Goal: Task Accomplishment & Management: Manage account settings

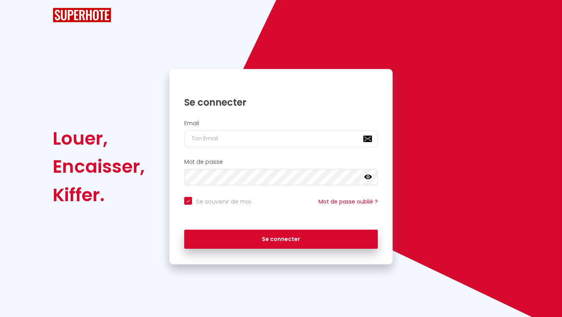
checkbox input "true"
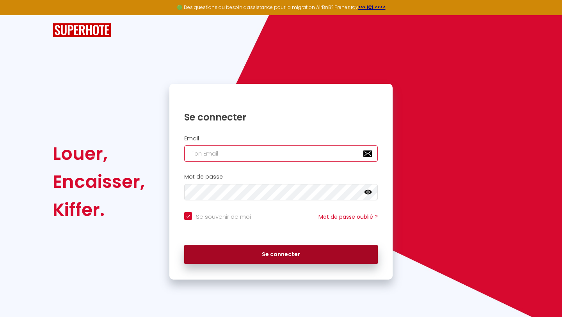
type input "[EMAIL_ADDRESS][DOMAIN_NAME]"
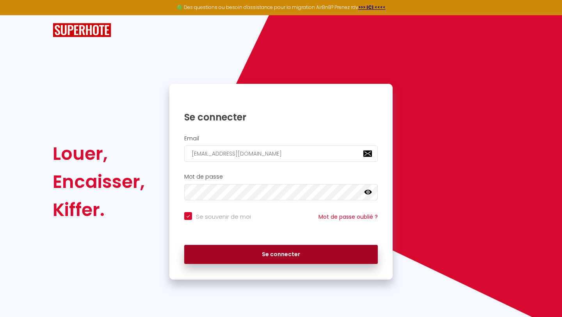
click at [275, 257] on button "Se connecter" at bounding box center [281, 255] width 194 height 20
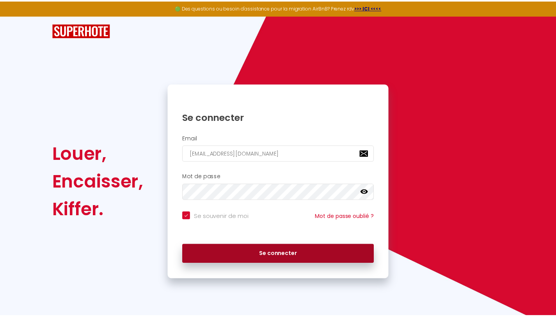
checkbox input "true"
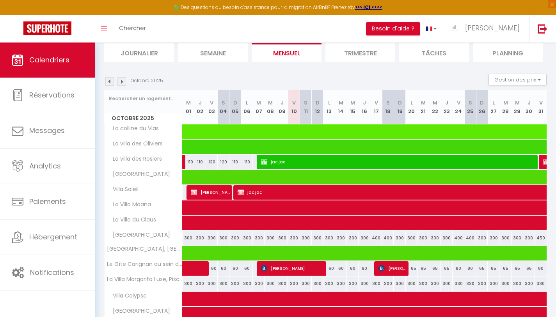
scroll to position [84, 0]
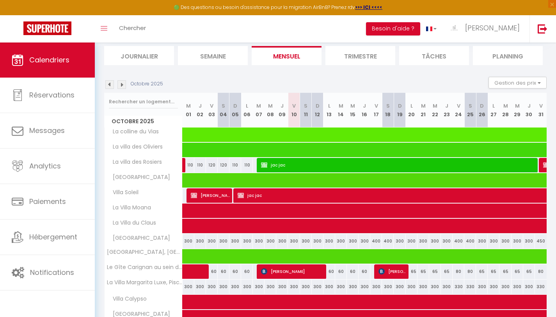
click at [111, 86] on img at bounding box center [109, 84] width 9 height 9
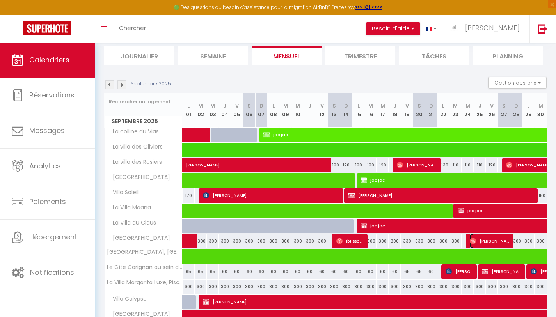
click at [485, 244] on span "[PERSON_NAME]" at bounding box center [490, 241] width 40 height 15
select select "OK"
select select "0"
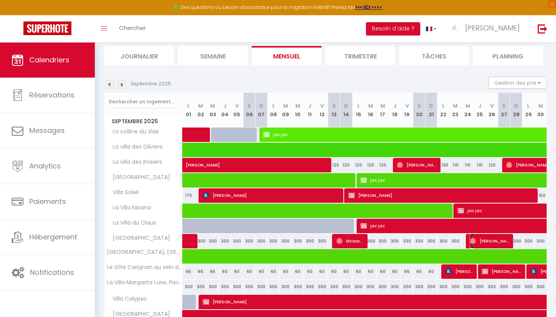
select select "1"
select select
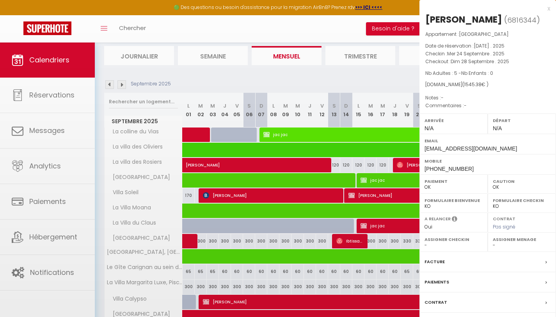
select select "44599"
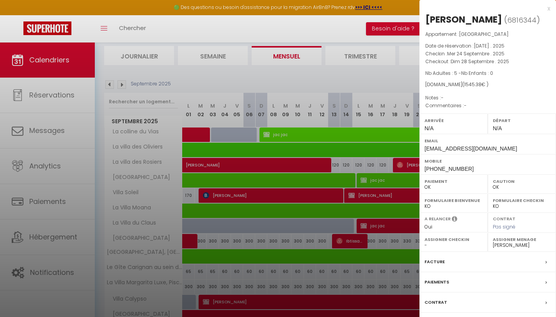
click at [109, 82] on div at bounding box center [278, 158] width 556 height 317
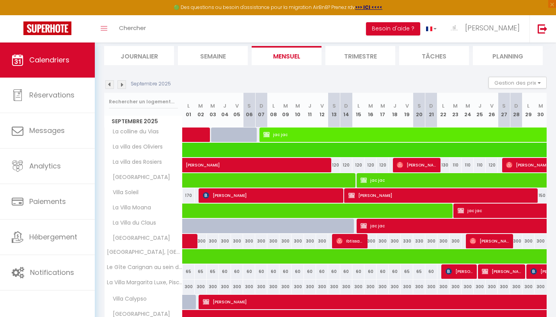
click at [109, 82] on img at bounding box center [109, 84] width 9 height 9
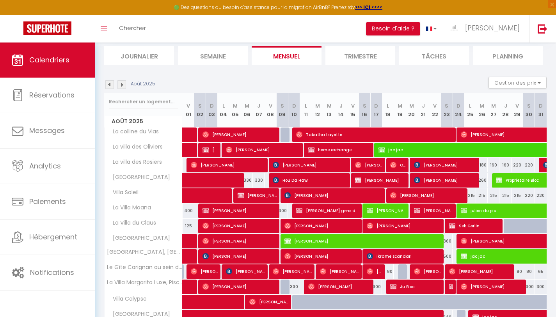
click at [121, 85] on img at bounding box center [122, 84] width 9 height 9
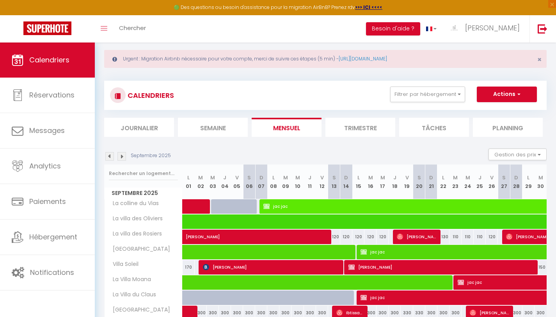
scroll to position [9, 0]
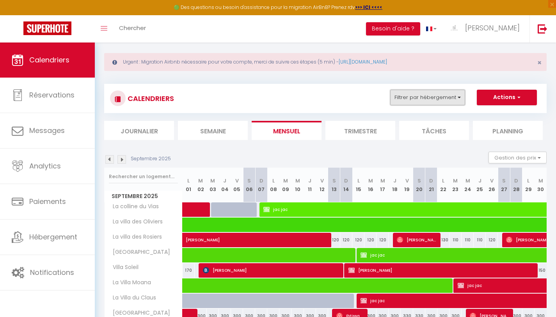
click at [416, 102] on button "Filtrer par hébergement" at bounding box center [428, 98] width 75 height 16
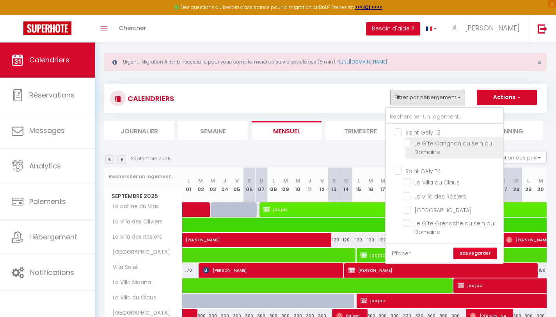
click at [409, 144] on input "Le Gîte Carignan au sein du Domaine" at bounding box center [452, 143] width 98 height 8
checkbox input "true"
checkbox input "false"
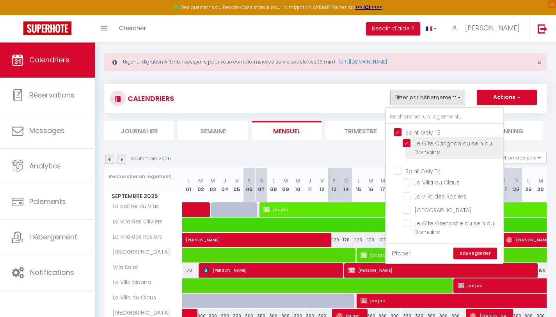
checkbox input "false"
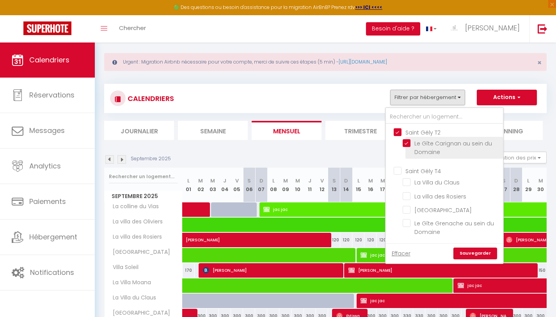
checkbox input "false"
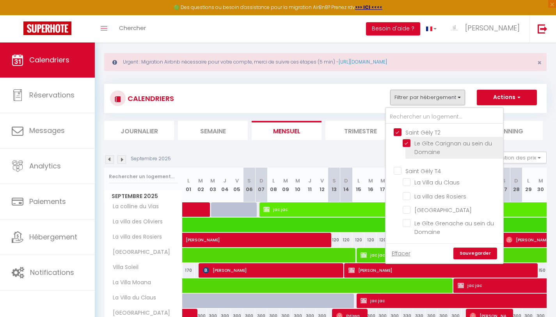
checkbox input "false"
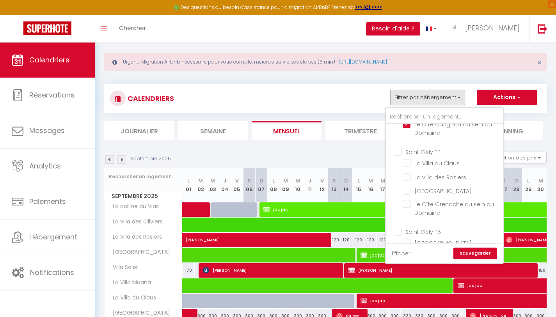
scroll to position [24, 0]
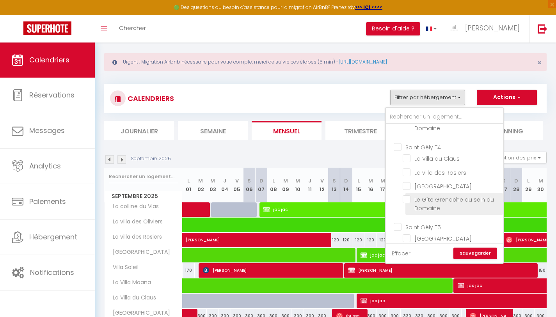
click at [407, 200] on input "Le Gîte Grenache au sein du Domaine" at bounding box center [452, 200] width 98 height 8
checkbox input "true"
checkbox input "false"
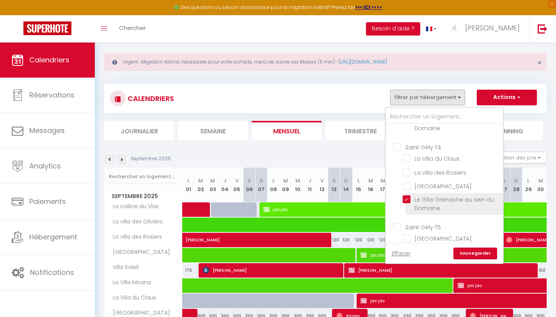
checkbox input "false"
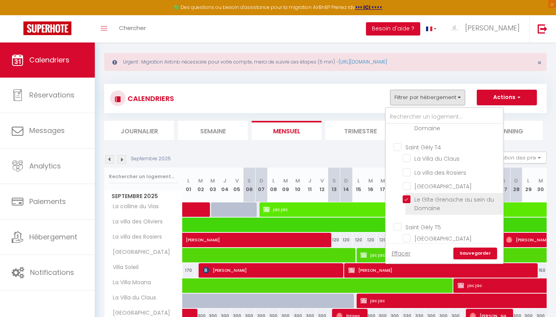
checkbox input "false"
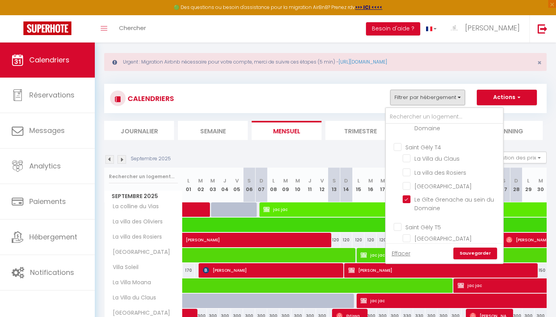
click at [469, 256] on link "Sauvegarder" at bounding box center [476, 254] width 44 height 12
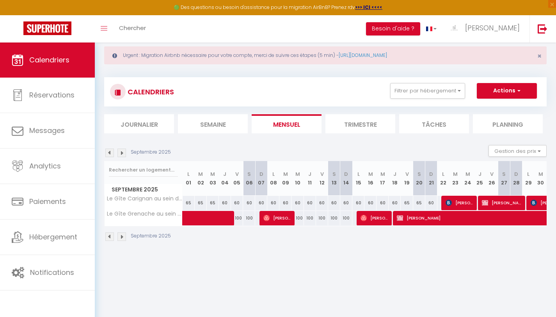
scroll to position [16, 0]
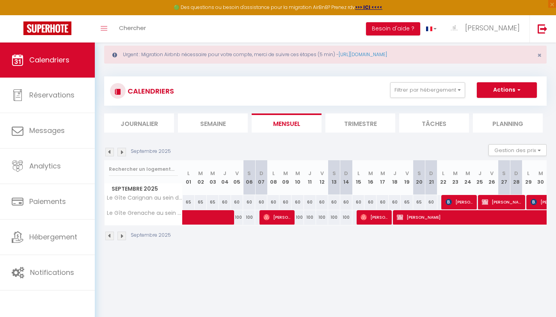
click at [121, 152] on img at bounding box center [122, 152] width 9 height 9
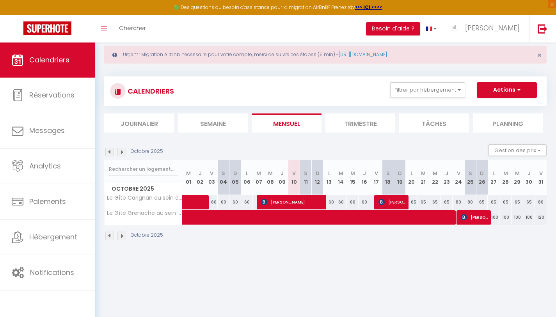
click at [111, 152] on img at bounding box center [109, 152] width 9 height 9
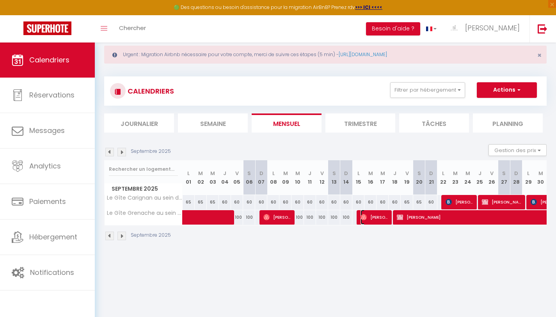
click at [379, 217] on span "[PERSON_NAME]" at bounding box center [375, 217] width 28 height 15
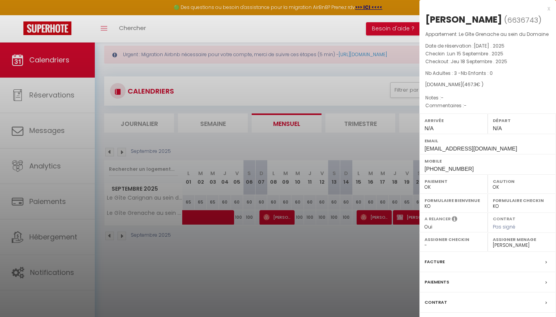
click at [224, 138] on div at bounding box center [278, 158] width 556 height 317
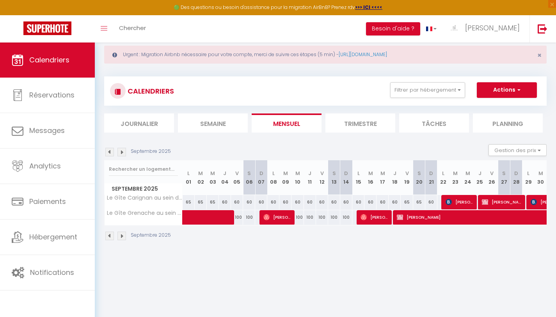
click at [109, 152] on img at bounding box center [109, 152] width 9 height 9
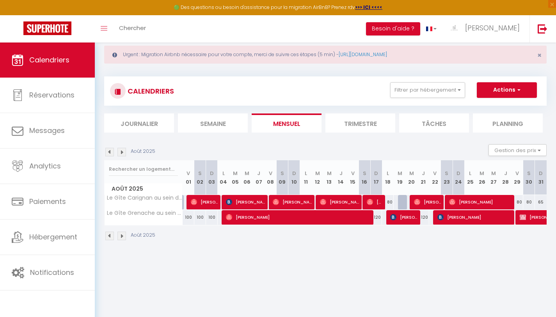
click at [123, 153] on img at bounding box center [122, 152] width 9 height 9
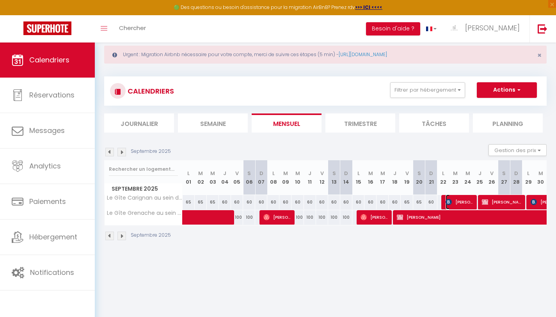
click at [460, 207] on span "[PERSON_NAME]" at bounding box center [460, 202] width 28 height 15
select select "KO"
select select "44599"
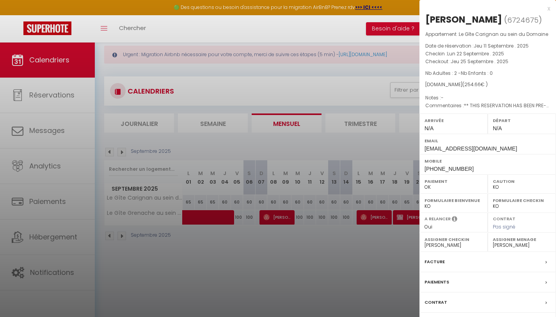
click at [215, 144] on div at bounding box center [278, 158] width 556 height 317
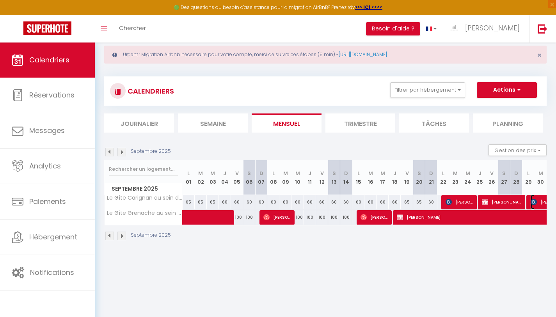
click at [539, 204] on span "[PERSON_NAME]" at bounding box center [567, 202] width 72 height 15
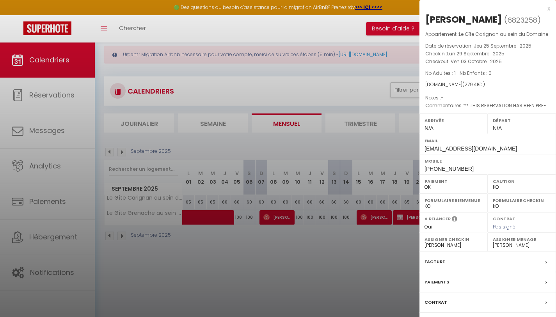
click at [266, 102] on div at bounding box center [278, 158] width 556 height 317
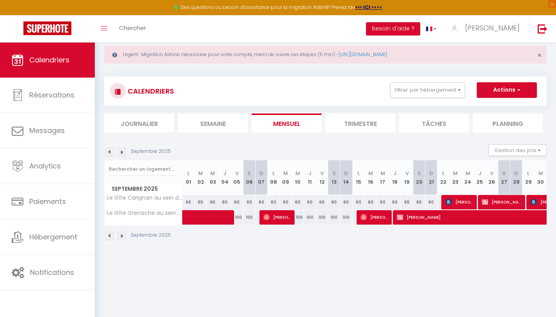
click at [123, 152] on img at bounding box center [122, 152] width 9 height 9
